Goal: Task Accomplishment & Management: Manage account settings

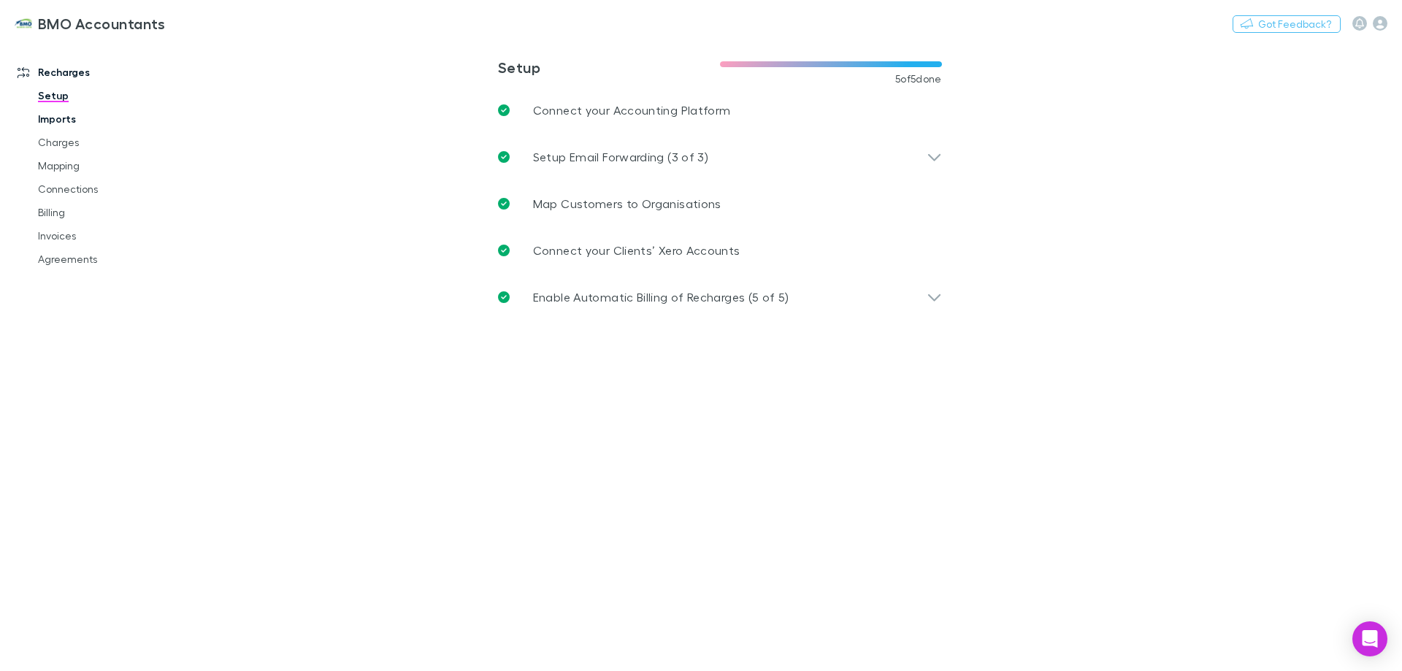
click at [69, 117] on link "Imports" at bounding box center [110, 118] width 174 height 23
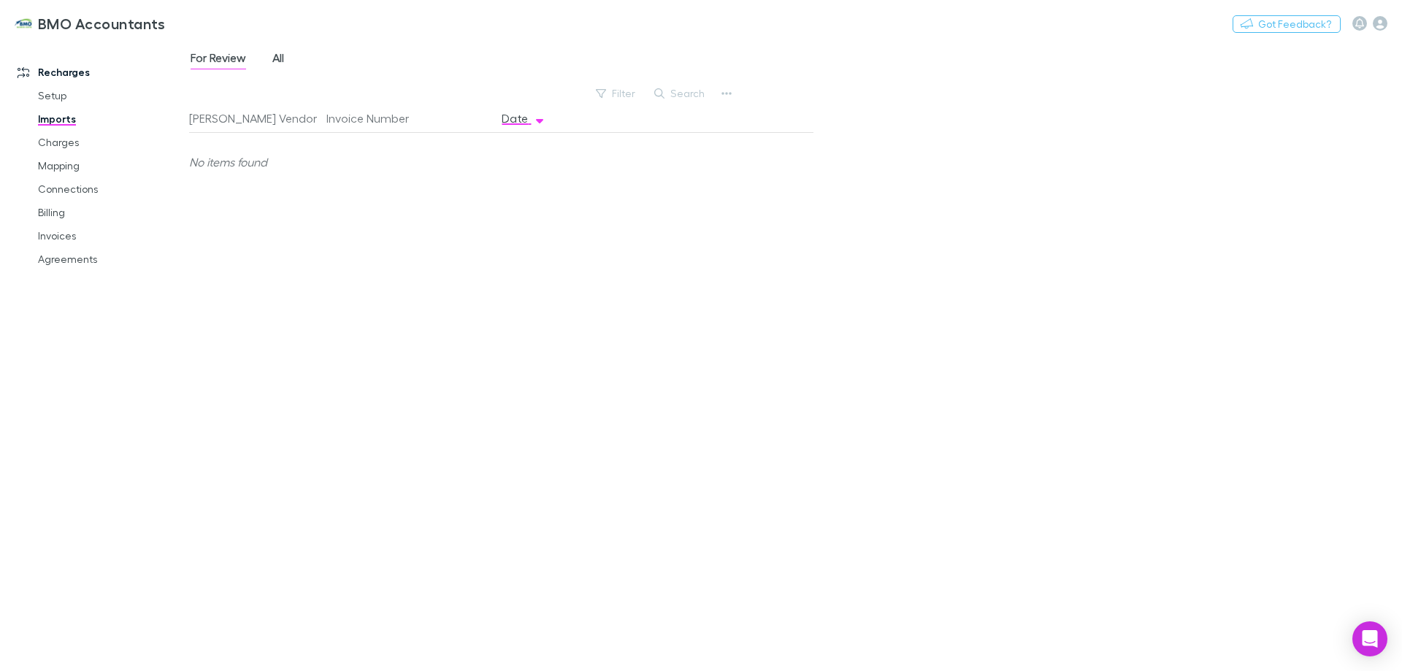
click at [278, 56] on span "All" at bounding box center [278, 59] width 12 height 19
